Goal: Answer question/provide support: Share knowledge or assist other users

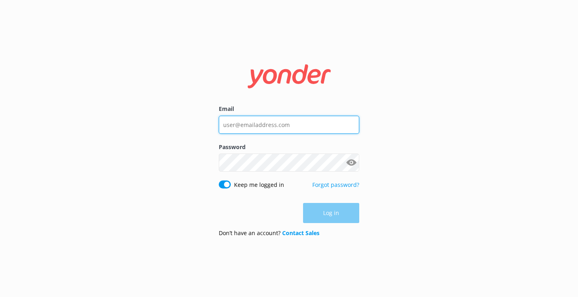
click at [261, 124] on input "Email" at bounding box center [289, 125] width 141 height 18
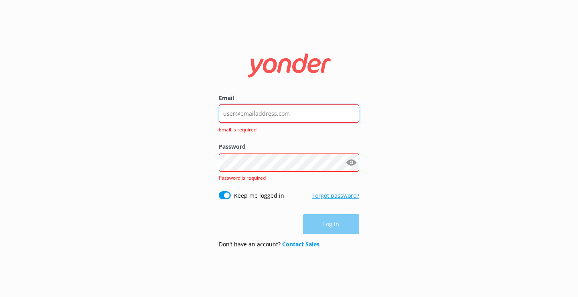
type input "[EMAIL_ADDRESS][DOMAIN_NAME]"
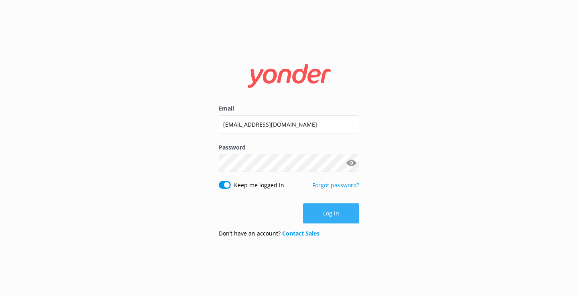
click at [326, 206] on button "Log in" at bounding box center [331, 213] width 56 height 20
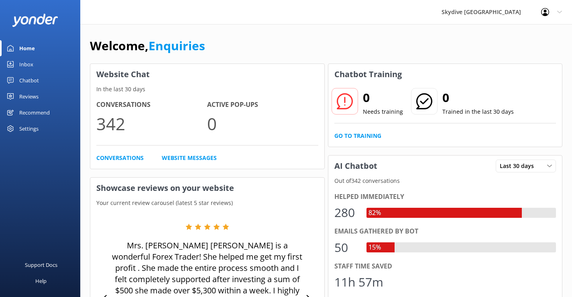
click at [27, 62] on div "Inbox" at bounding box center [26, 64] width 14 height 16
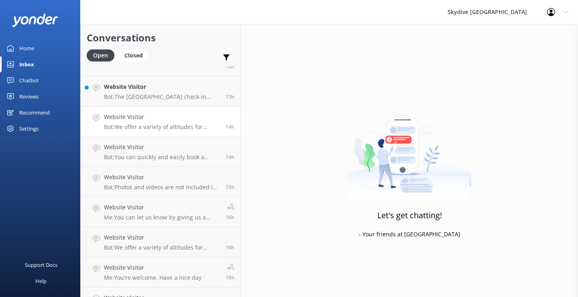
scroll to position [161, 0]
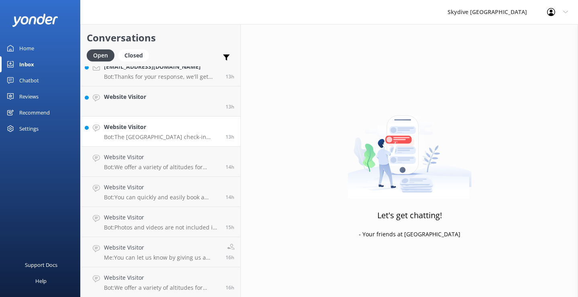
click at [134, 134] on p "Bot: [GEOGRAPHIC_DATA] check-in location is at [GEOGRAPHIC_DATA], [STREET_ADDRE…" at bounding box center [162, 136] width 116 height 7
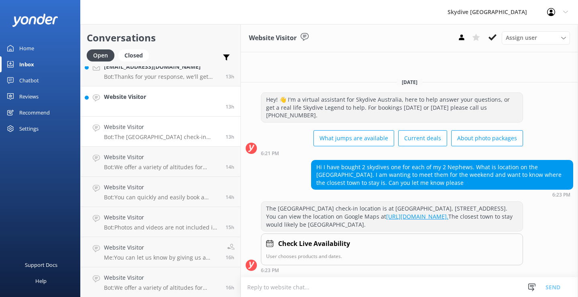
click at [151, 105] on link "Website Visitor 13h" at bounding box center [161, 101] width 160 height 30
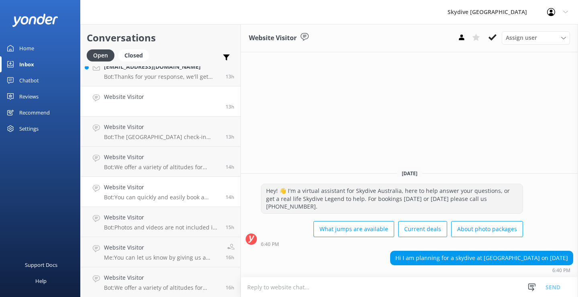
scroll to position [80, 0]
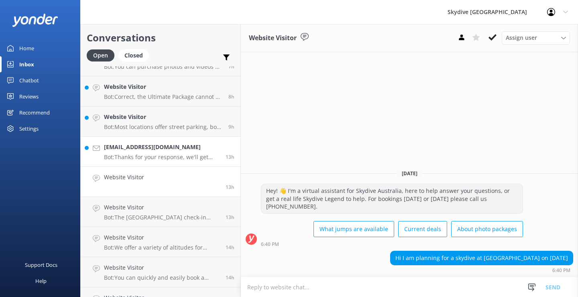
click at [159, 150] on h4 "[EMAIL_ADDRESS][DOMAIN_NAME]" at bounding box center [162, 147] width 116 height 9
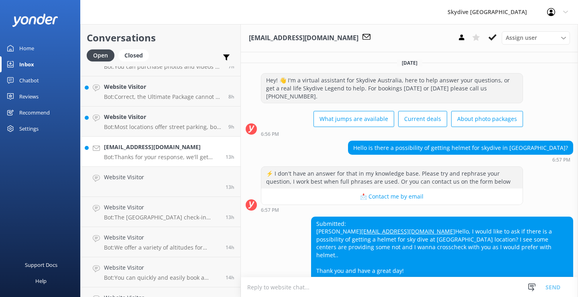
scroll to position [54, 0]
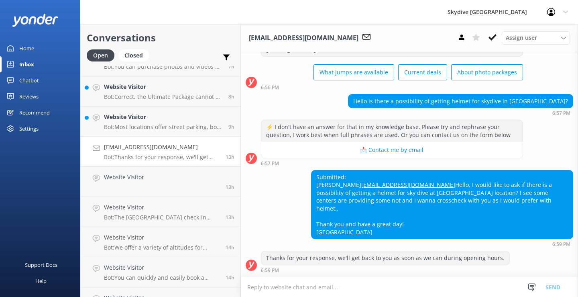
click at [271, 284] on textarea at bounding box center [409, 287] width 337 height 20
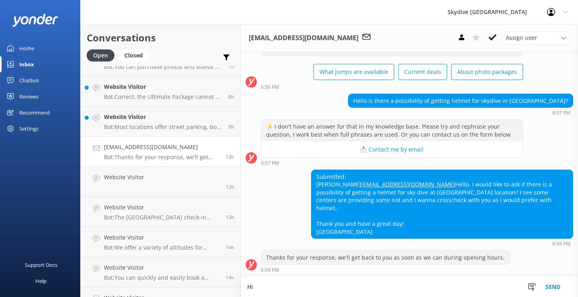
scroll to position [55, 0]
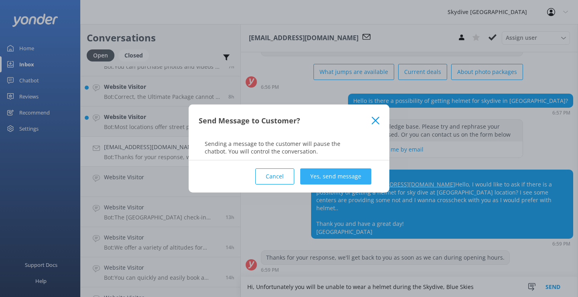
type textarea "Hi, Unfortunately you will be unable to wear a helmet during the Skydive, Blue …"
click at [356, 174] on button "Yes, send message" at bounding box center [335, 176] width 71 height 16
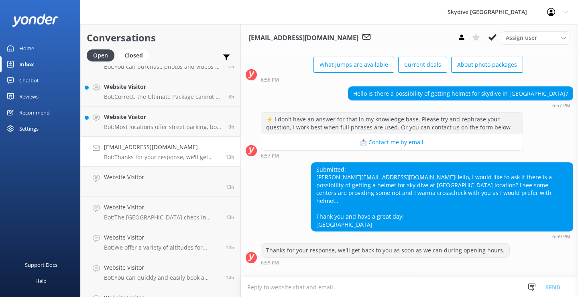
scroll to position [122, 0]
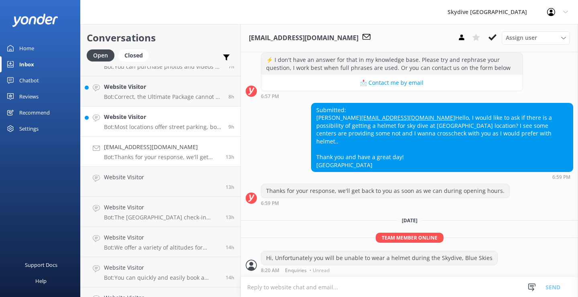
click at [153, 113] on h4 "Website Visitor" at bounding box center [163, 116] width 118 height 9
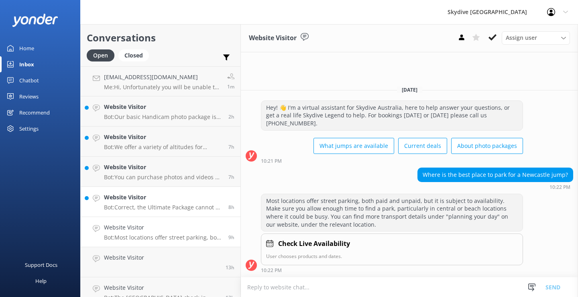
click at [156, 201] on h4 "Website Visitor" at bounding box center [163, 197] width 118 height 9
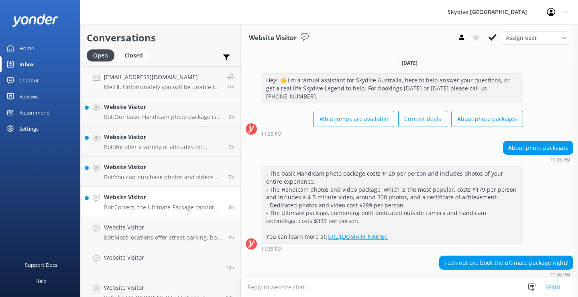
scroll to position [72, 0]
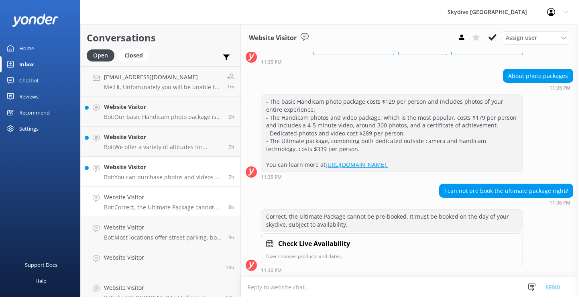
click at [120, 169] on h4 "Website Visitor" at bounding box center [163, 167] width 118 height 9
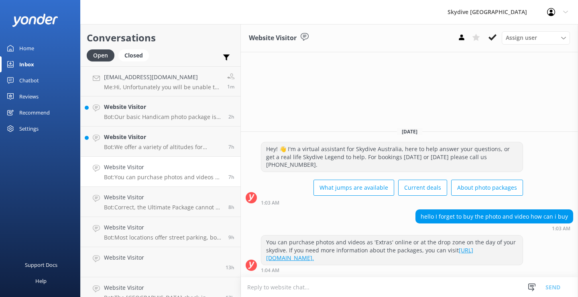
click at [265, 288] on textarea at bounding box center [409, 287] width 337 height 20
click at [284, 288] on textarea "Hi, if you need to purchase the" at bounding box center [409, 287] width 337 height 20
click at [361, 284] on textarea "Hi, if you would like to purchase the" at bounding box center [409, 287] width 337 height 20
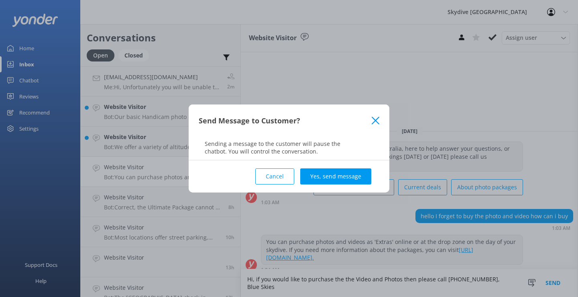
type textarea "Hi, if you would like to purchase the the Video and Photos then please call [PH…"
click at [326, 186] on div "Cancel Yes, send message" at bounding box center [289, 176] width 181 height 32
click at [342, 177] on button "Yes, send message" at bounding box center [335, 176] width 71 height 16
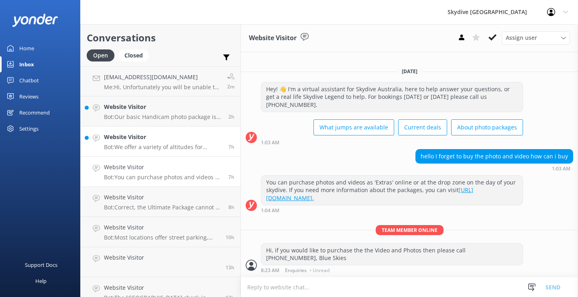
click at [161, 146] on p "Bot: We offer a variety of altitudes for skydiving, with all dropzones providin…" at bounding box center [163, 146] width 118 height 7
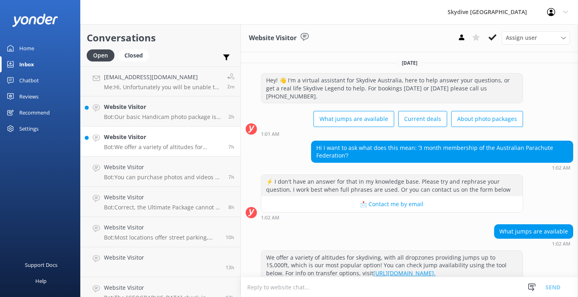
scroll to position [421, 0]
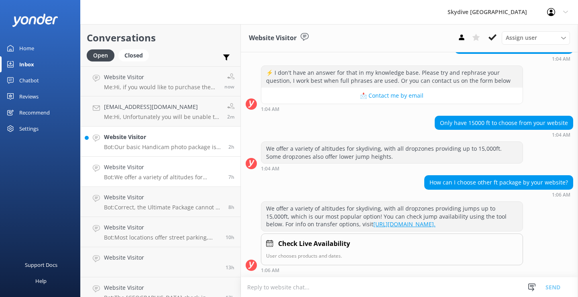
click at [174, 144] on p "Bot: Our basic Handicam photo package is $129 per person and includes photos of…" at bounding box center [163, 146] width 118 height 7
